Goal: Transaction & Acquisition: Obtain resource

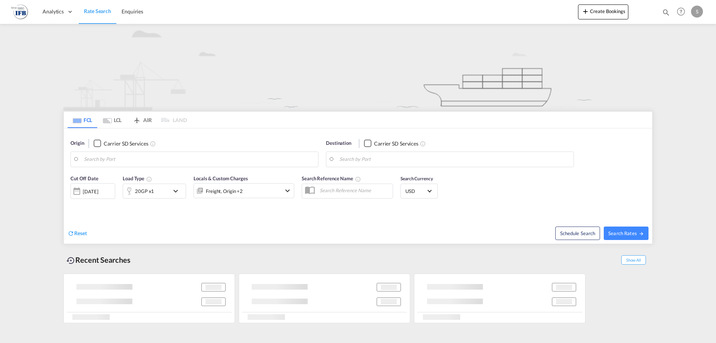
type input "[GEOGRAPHIC_DATA], PKKHI"
type input "[GEOGRAPHIC_DATA], [GEOGRAPHIC_DATA]"
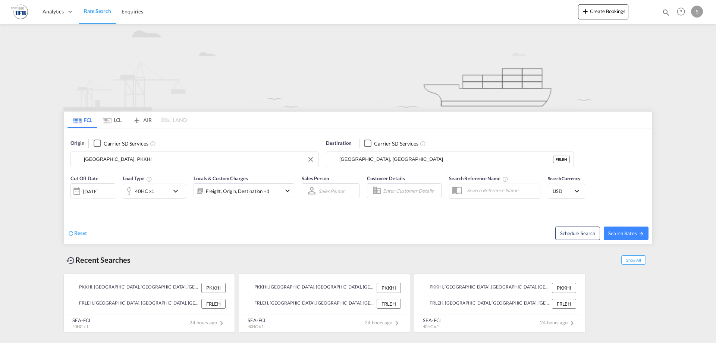
click at [243, 162] on input "[GEOGRAPHIC_DATA], PKKHI" at bounding box center [199, 159] width 231 height 11
click at [310, 156] on button "Clear Input" at bounding box center [310, 159] width 11 height 11
click at [206, 165] on md-autocomplete-wrap "Karachi, PKKHI" at bounding box center [199, 161] width 231 height 15
click at [191, 162] on body "Analytics Reports Rate Search Enquiries Analytics Reports" at bounding box center [358, 171] width 716 height 343
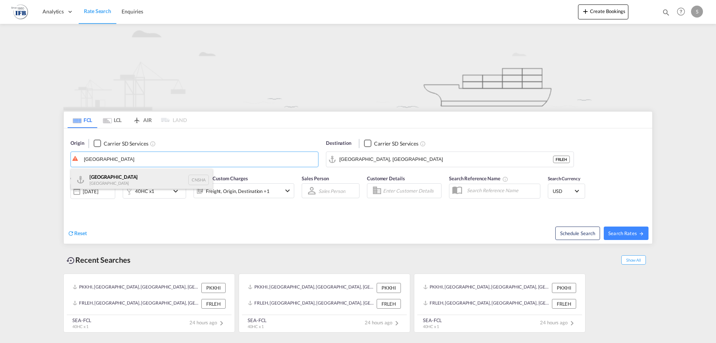
click at [146, 176] on div "Shanghai [GEOGRAPHIC_DATA] CNSHA" at bounding box center [142, 180] width 142 height 22
type input "[GEOGRAPHIC_DATA], [GEOGRAPHIC_DATA]"
click at [97, 194] on div "[DATE]" at bounding box center [90, 191] width 15 height 7
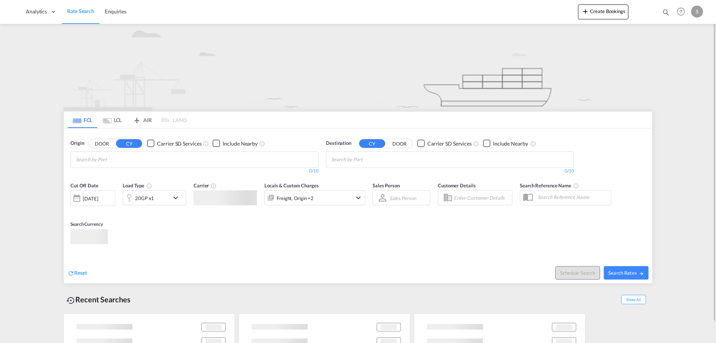
click at [147, 161] on input "Search by Port" at bounding box center [111, 160] width 71 height 12
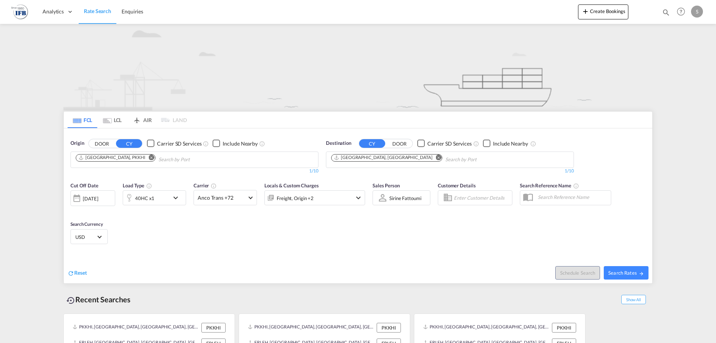
click at [149, 157] on md-icon "Remove" at bounding box center [152, 157] width 6 height 6
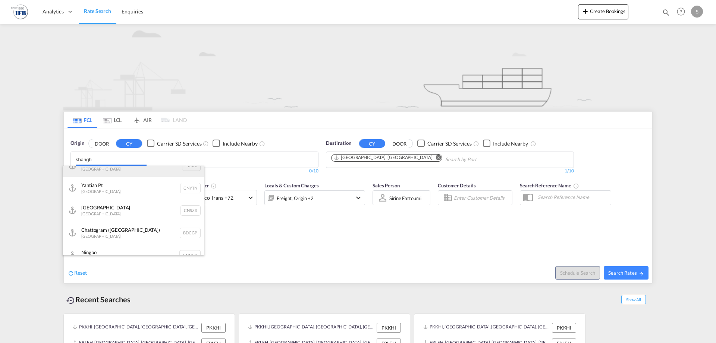
scroll to position [2, 0]
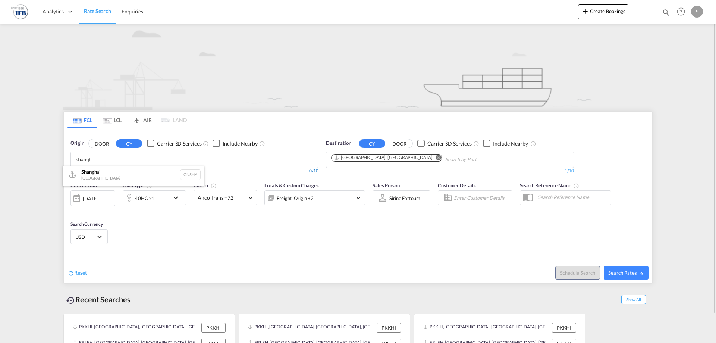
type input "shangh"
click at [133, 174] on div "Shangh ai China CNSHA" at bounding box center [134, 174] width 142 height 22
click at [98, 198] on div "[DATE]" at bounding box center [90, 198] width 15 height 7
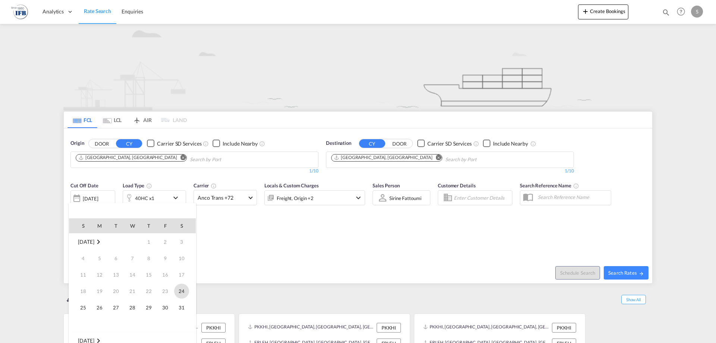
click at [181, 293] on span "24" at bounding box center [181, 291] width 15 height 15
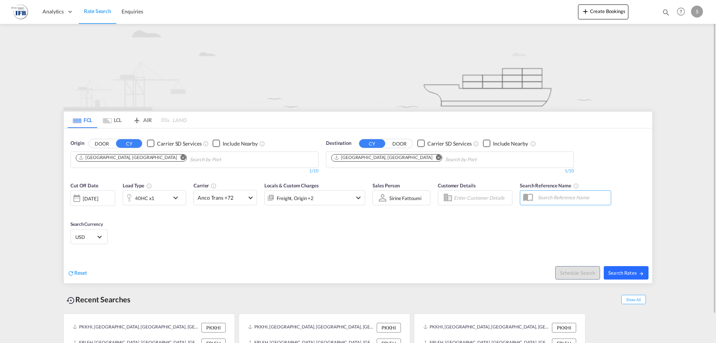
click at [631, 275] on span "Search Rates" at bounding box center [627, 273] width 36 height 6
type input "CNSHA to FRLEH / 24 May 2025"
